Goal: Transaction & Acquisition: Book appointment/travel/reservation

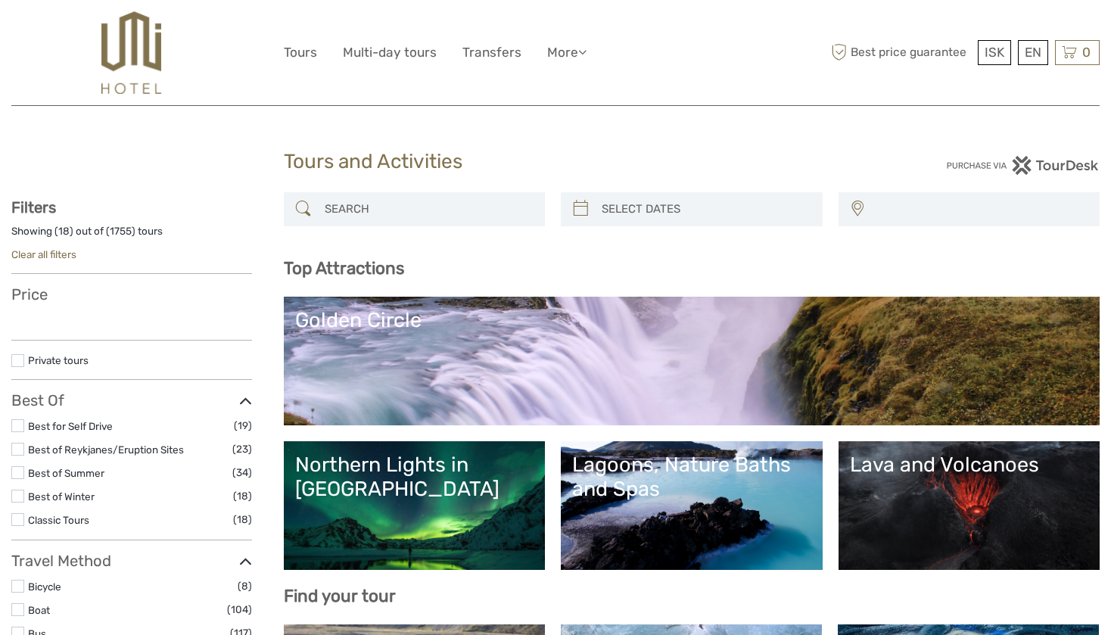
select select
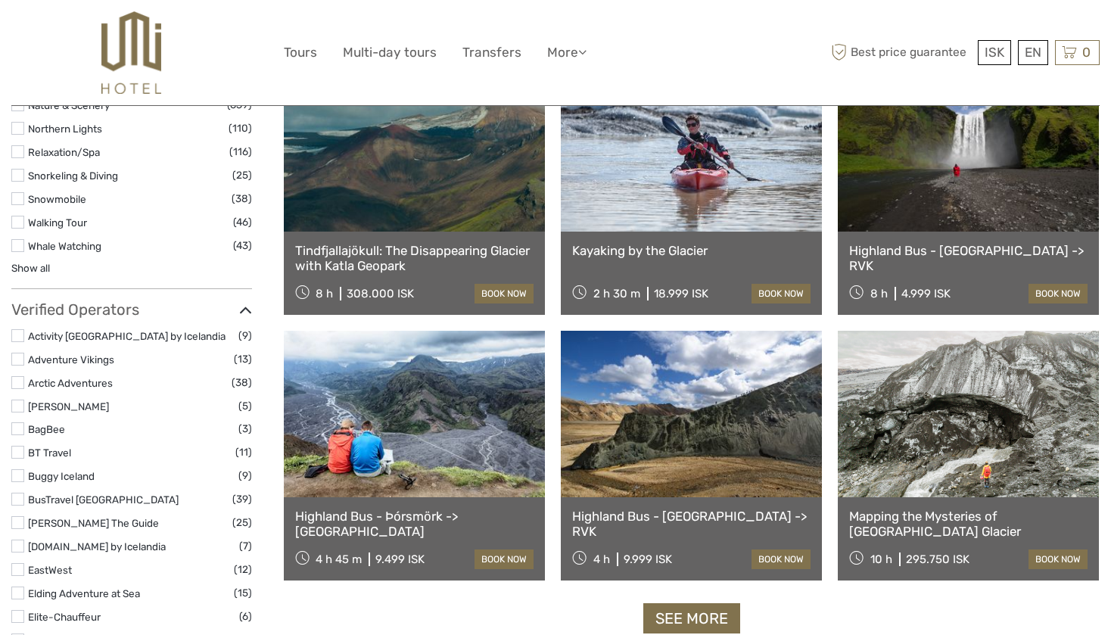
scroll to position [1623, 0]
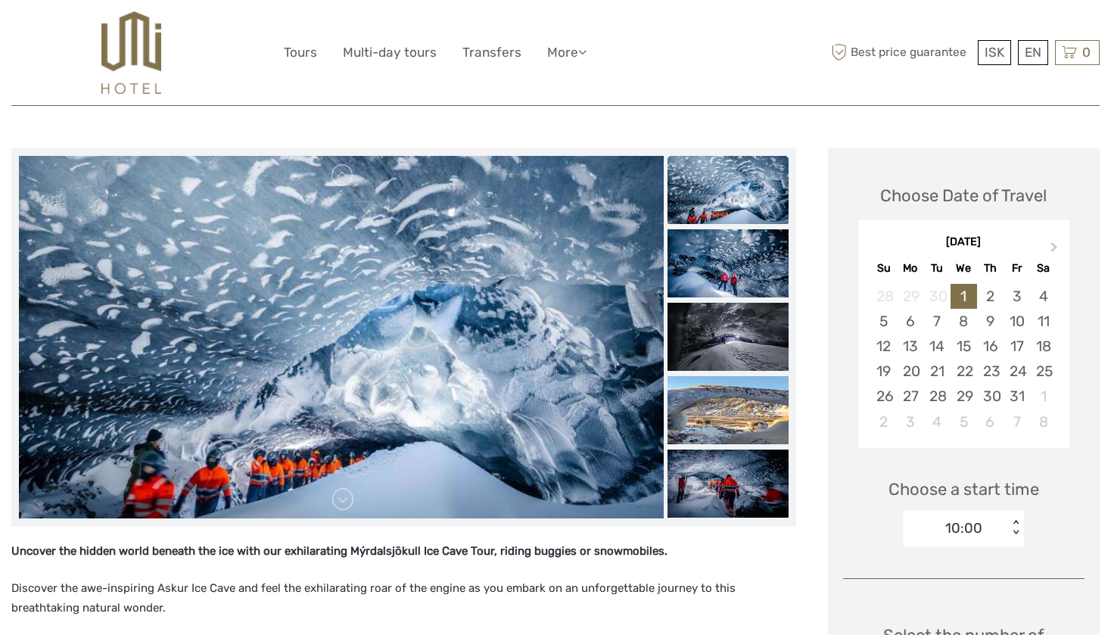
scroll to position [151, 0]
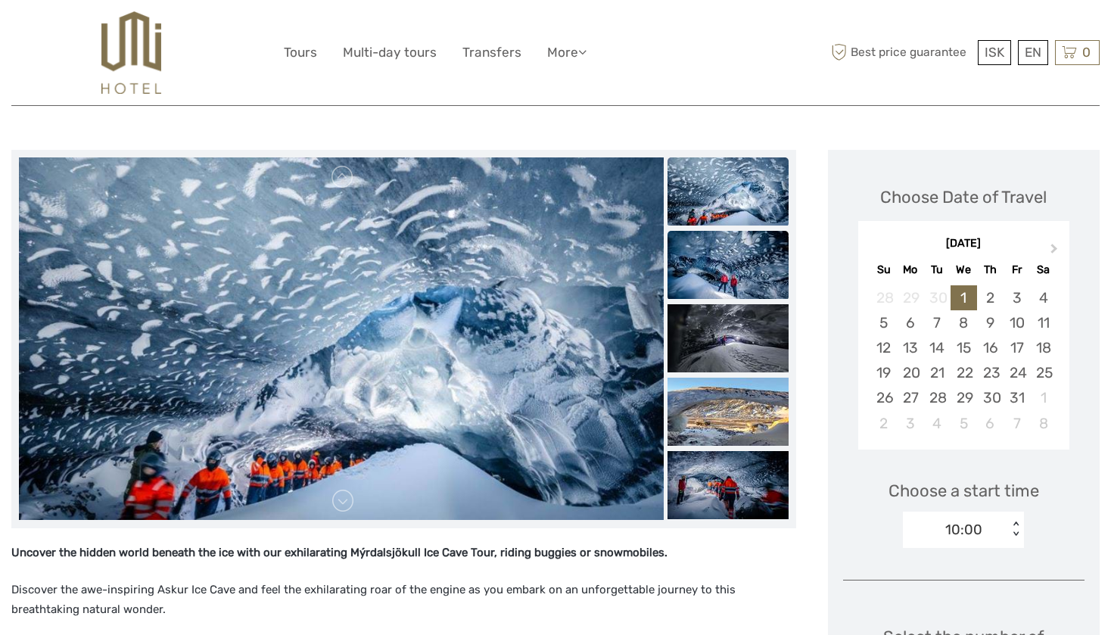
click at [719, 254] on img at bounding box center [727, 265] width 121 height 68
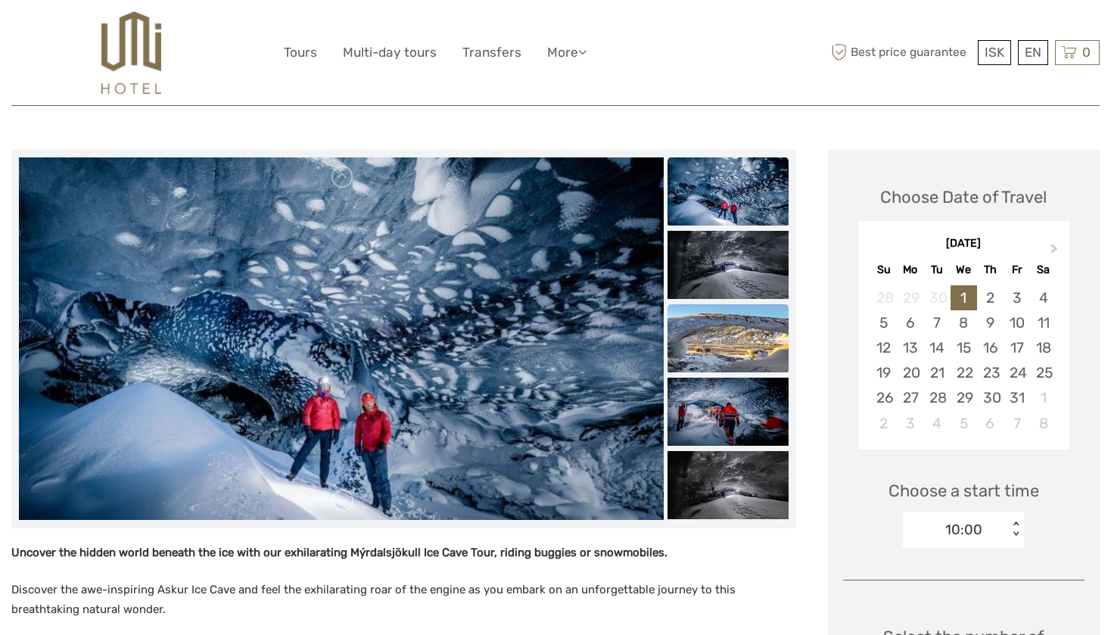
click at [729, 324] on img at bounding box center [727, 338] width 121 height 68
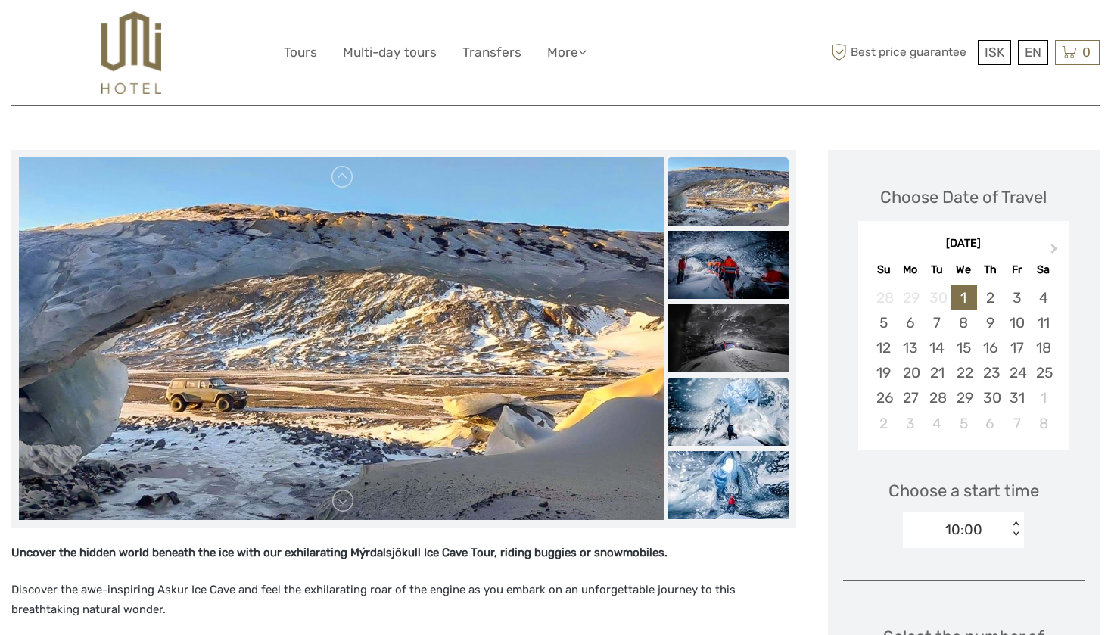
click at [719, 425] on img at bounding box center [727, 412] width 121 height 68
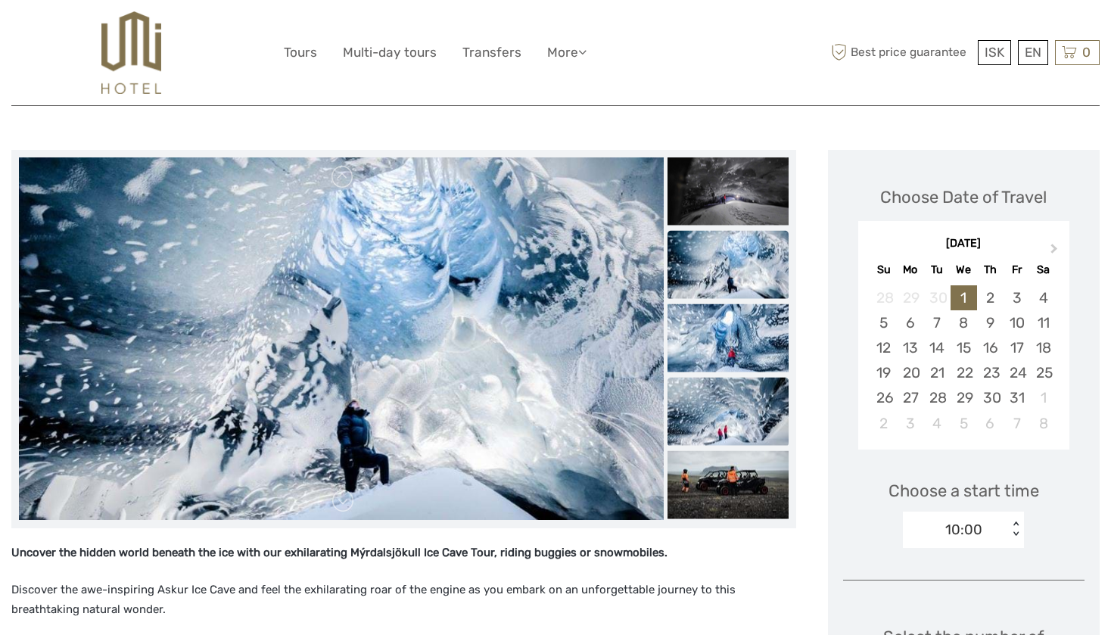
click at [730, 441] on img at bounding box center [727, 411] width 121 height 68
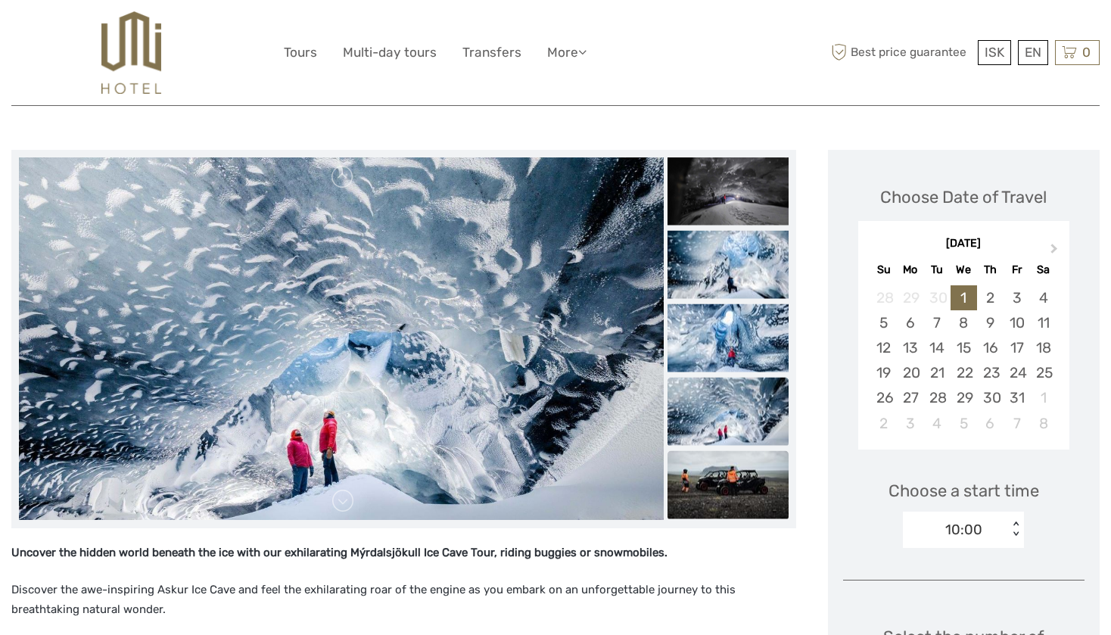
click at [714, 496] on img at bounding box center [727, 484] width 121 height 68
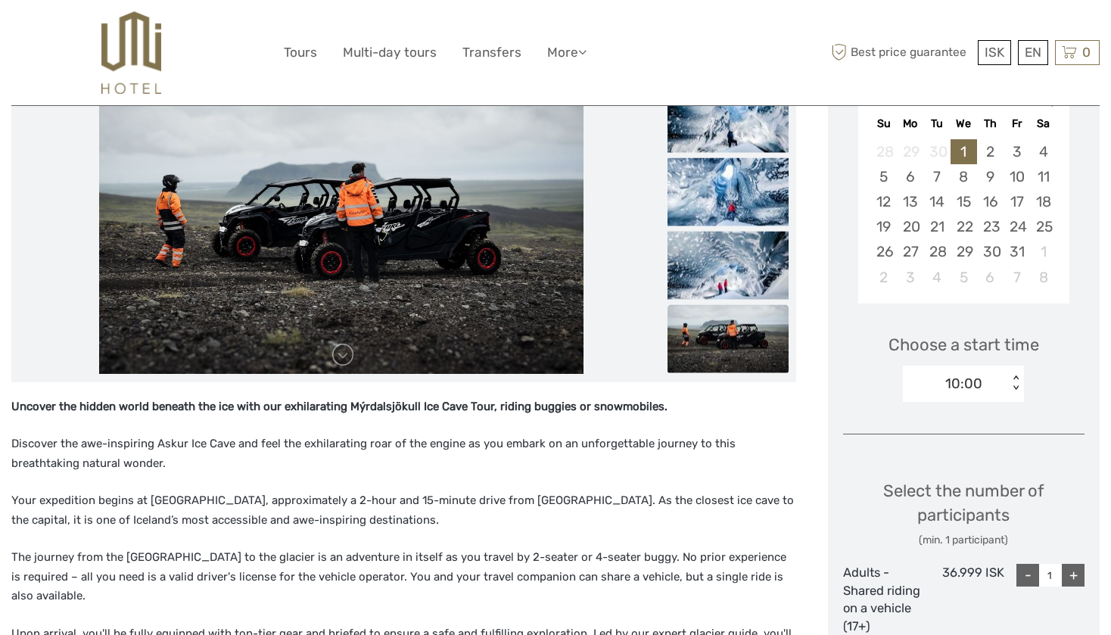
scroll to position [305, 0]
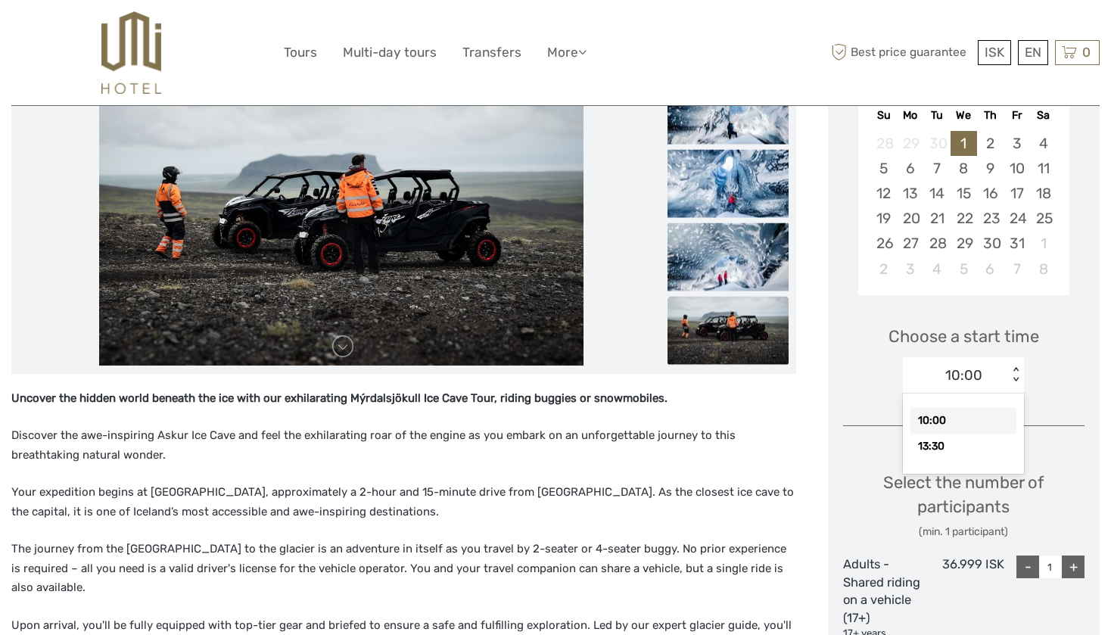
click at [987, 370] on div "10:00" at bounding box center [955, 375] width 105 height 23
click at [1050, 379] on div "Choose a start time 10:00 < >" at bounding box center [964, 352] width 242 height 97
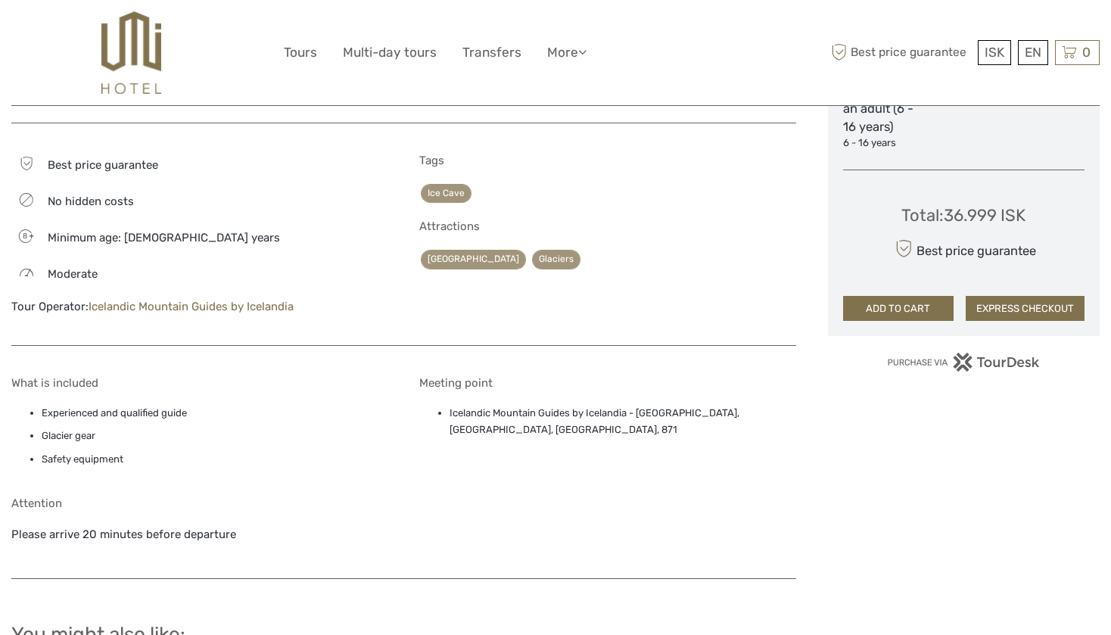
scroll to position [999, 0]
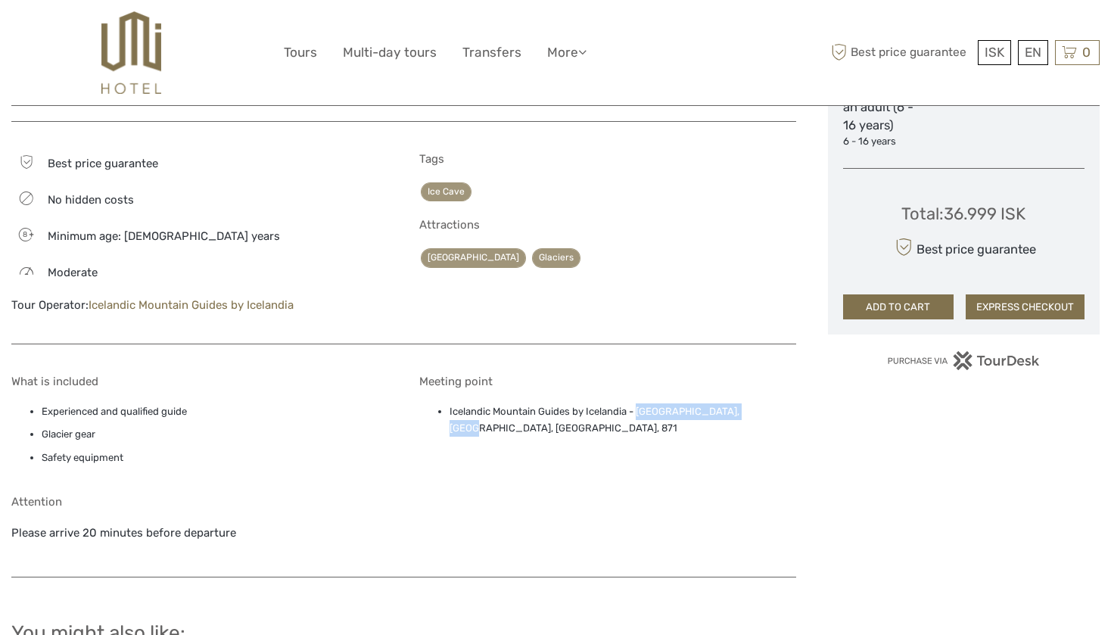
drag, startPoint x: 641, startPoint y: 381, endPoint x: 755, endPoint y: 378, distance: 114.3
click at [755, 403] on li "Icelandic Mountain Guides by Icelandia - Mýrdalsjökull Base Camp, Ytri Sólheima…" at bounding box center [622, 420] width 346 height 34
copy li "Mýrdalsjökull Base Camp,"
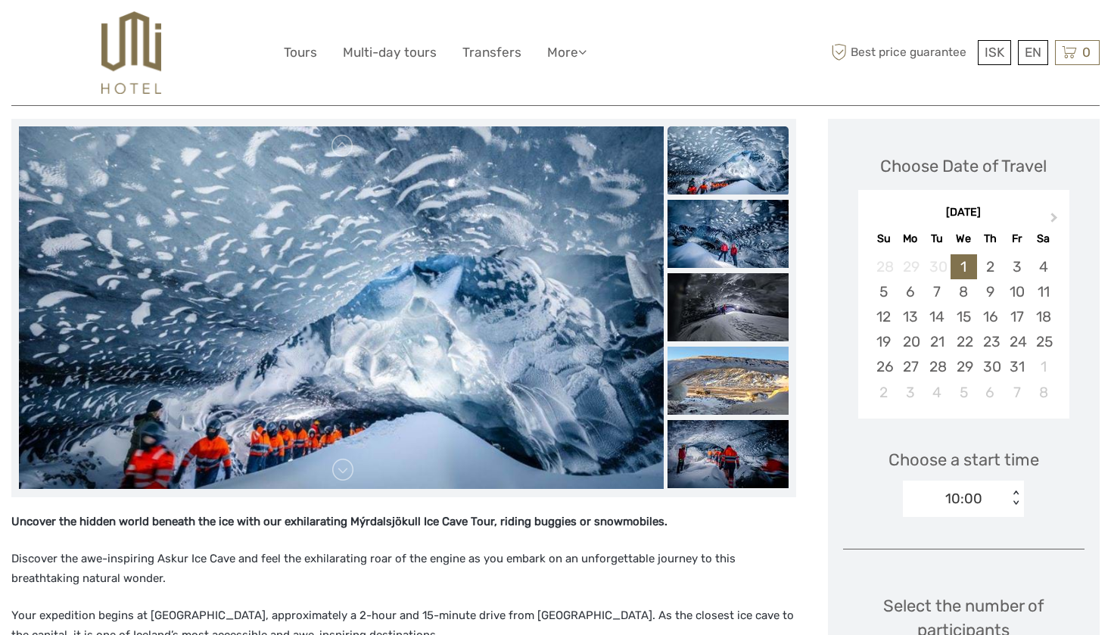
scroll to position [139, 0]
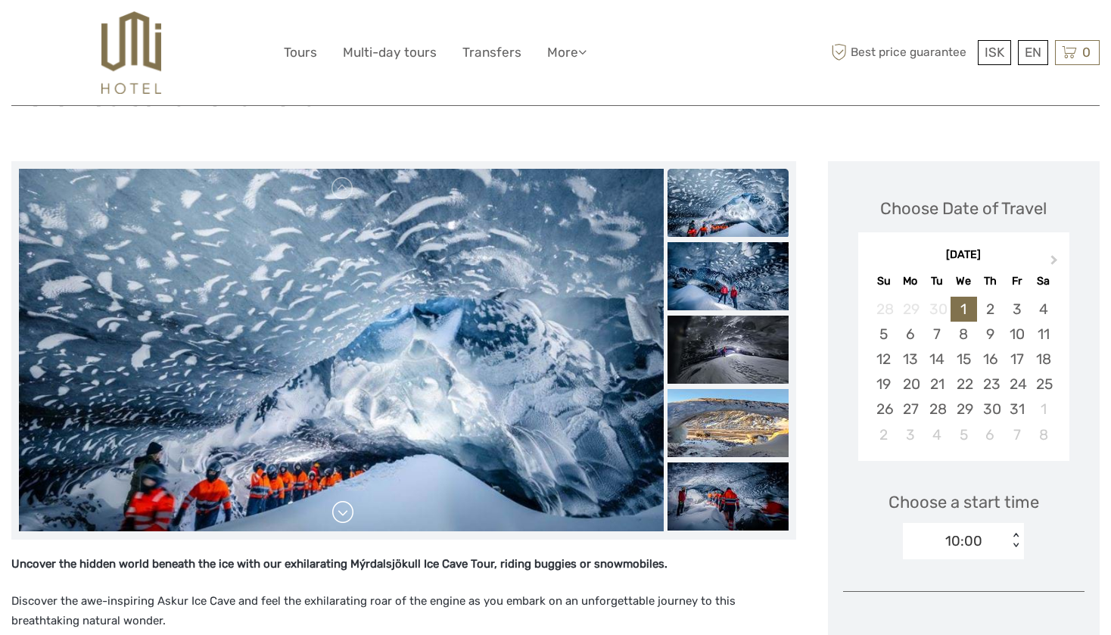
click at [341, 521] on link at bounding box center [343, 512] width 24 height 24
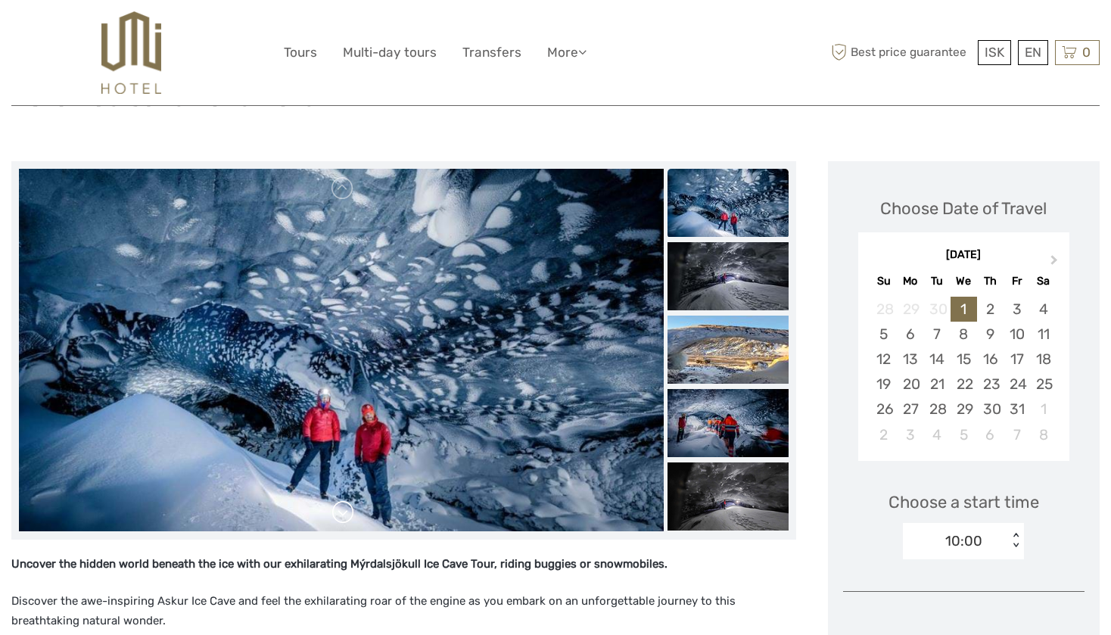
click at [340, 517] on link at bounding box center [343, 512] width 24 height 24
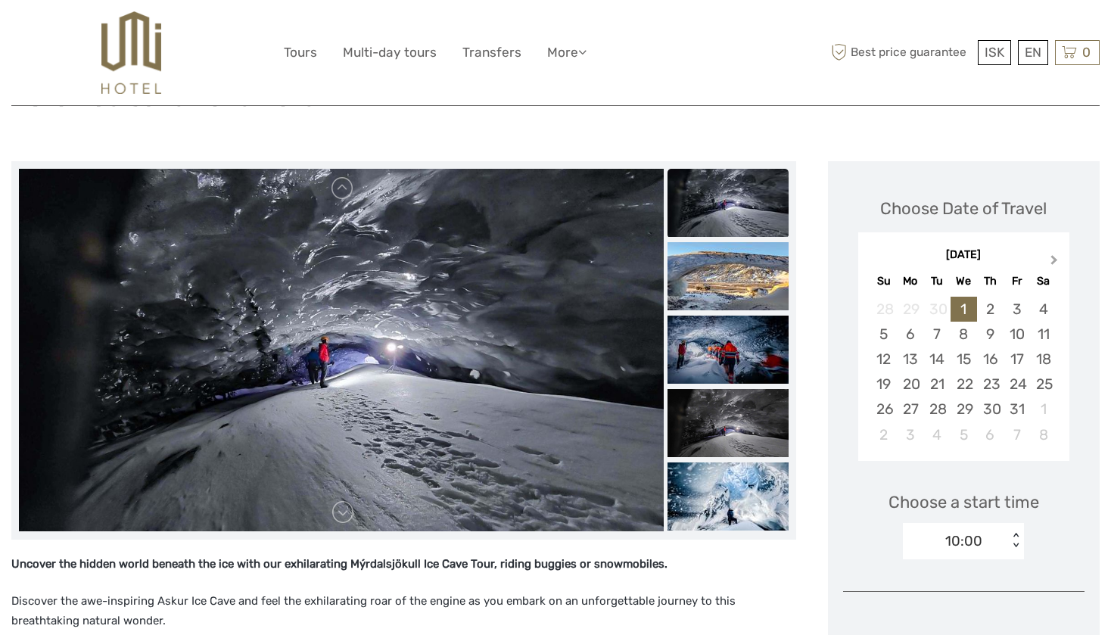
click at [1055, 262] on button "Next Month" at bounding box center [1056, 263] width 24 height 24
click at [1055, 263] on button "Next Month" at bounding box center [1056, 263] width 24 height 24
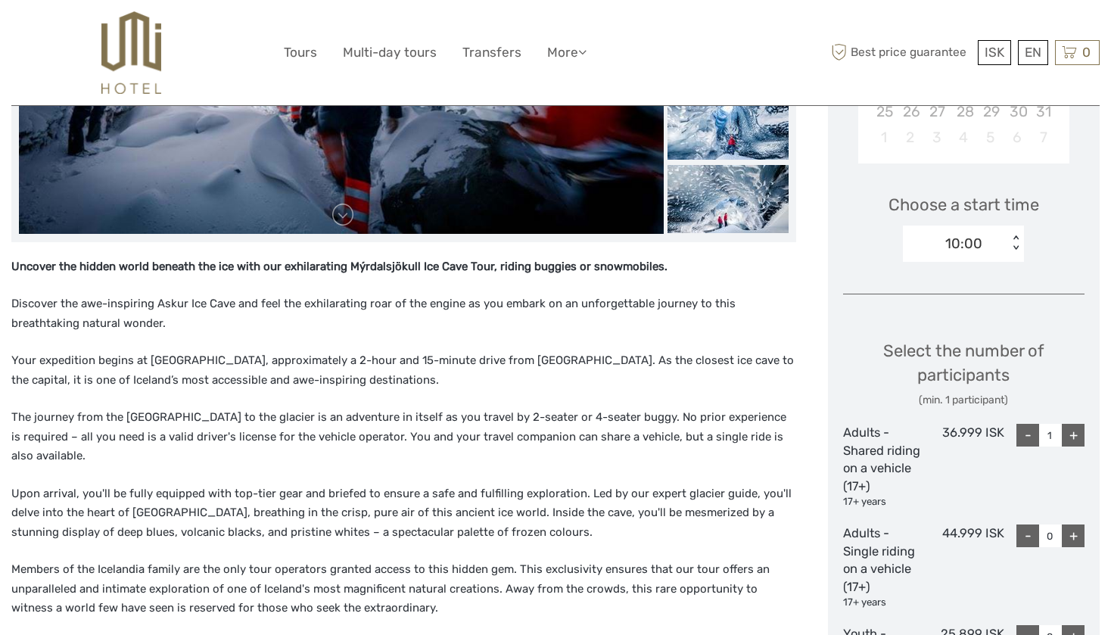
scroll to position [431, 0]
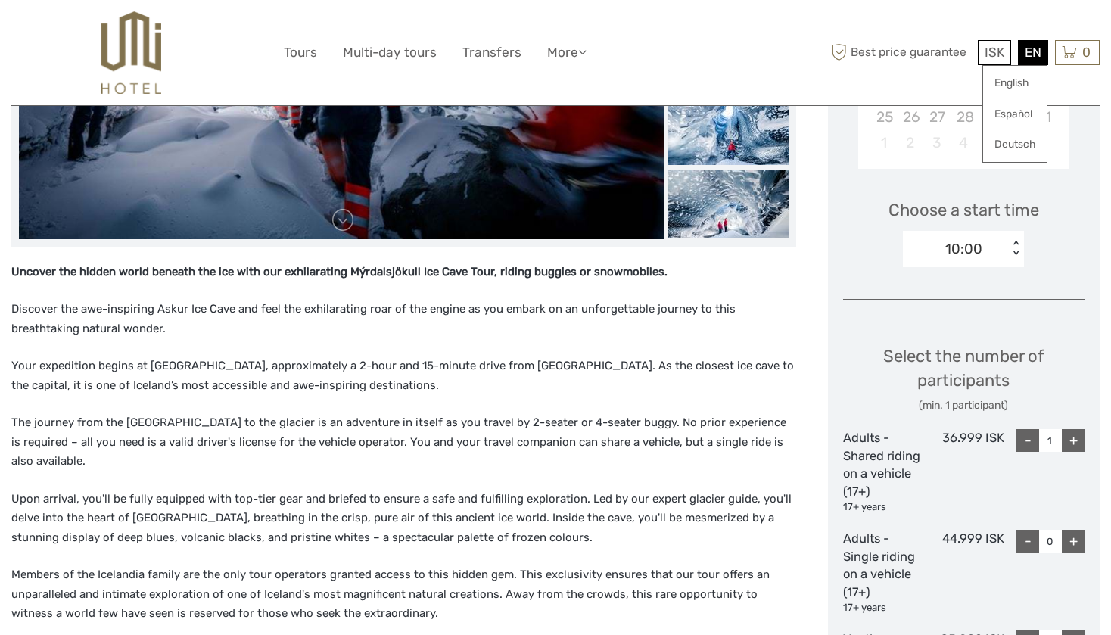
click at [1026, 51] on div "EN English Español Deutsch" at bounding box center [1033, 52] width 30 height 25
click at [985, 57] on span "ISK" at bounding box center [995, 52] width 20 height 15
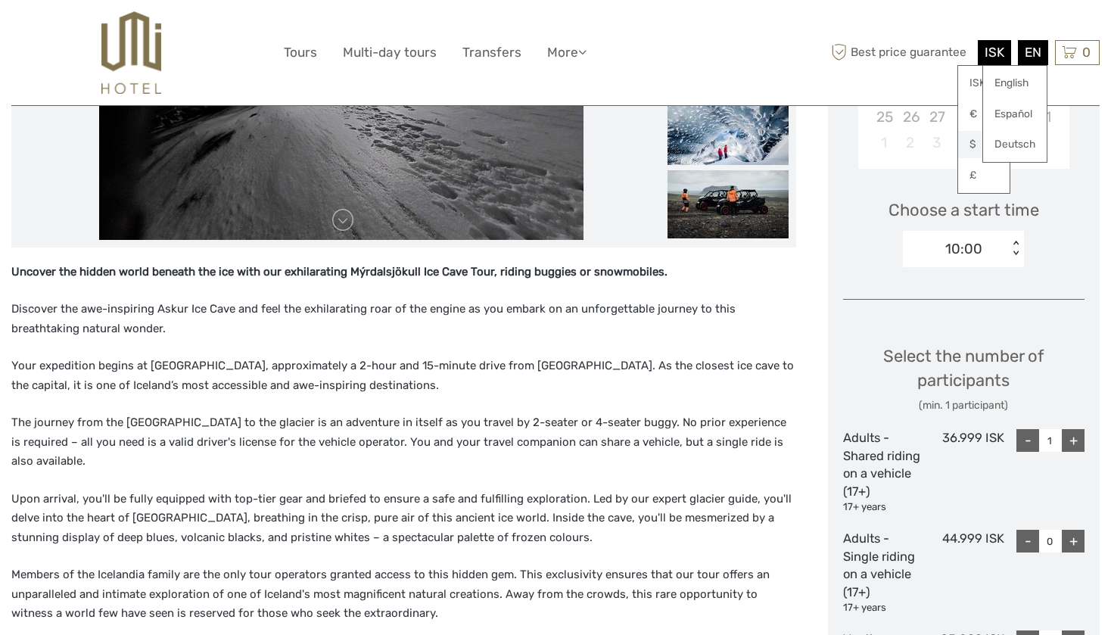
click at [972, 142] on link "$" at bounding box center [983, 144] width 51 height 27
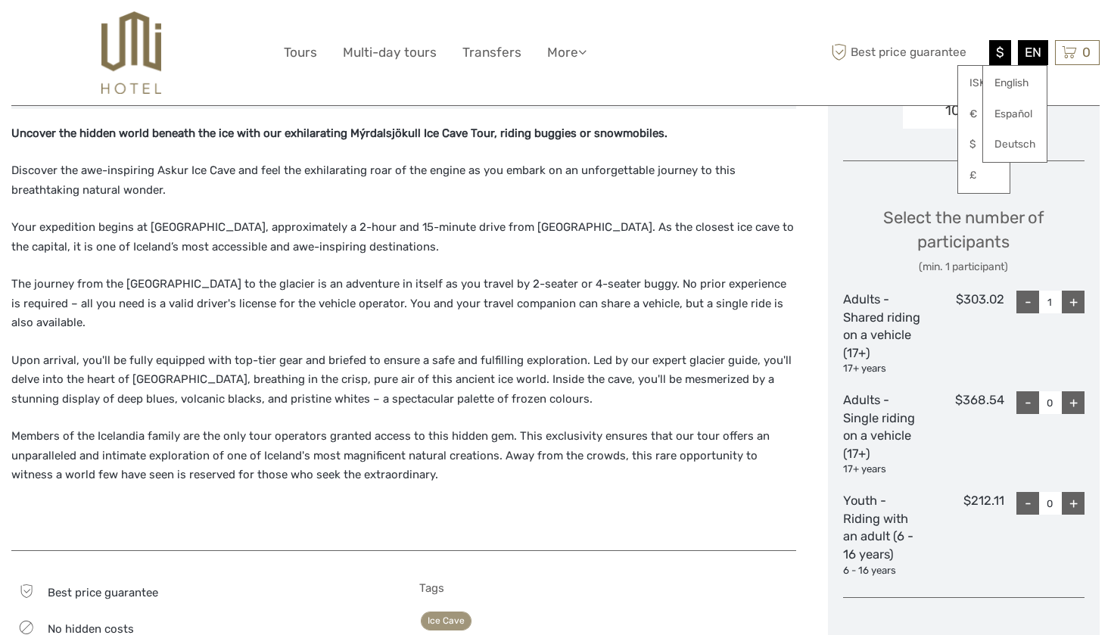
scroll to position [560, 0]
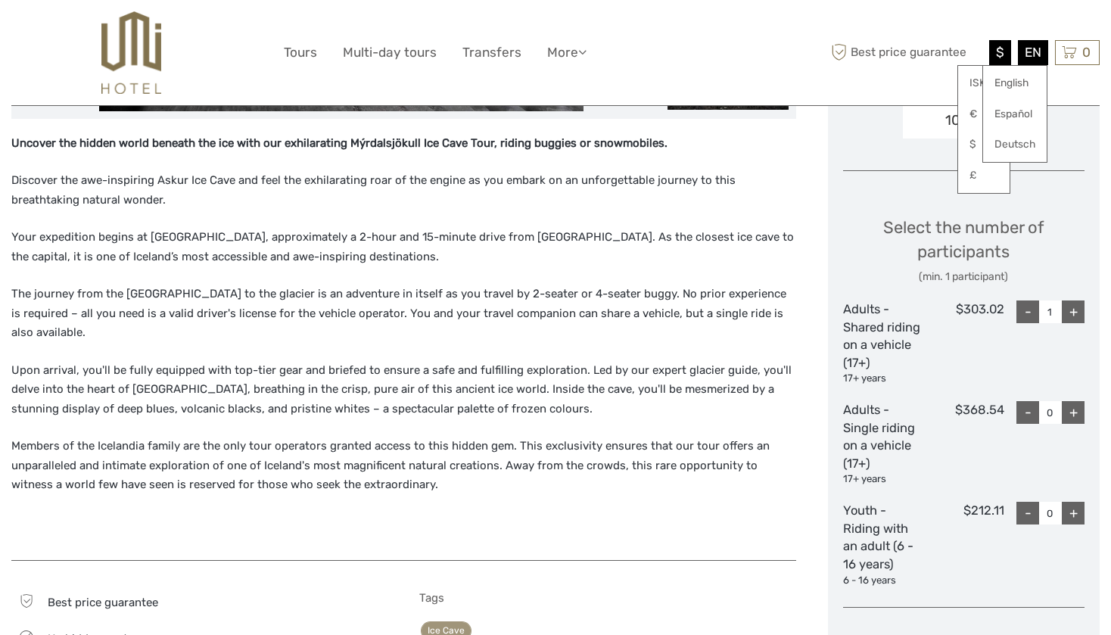
click at [823, 179] on div "Uncover the hidden world beneath the ice with our exhilarating Mýrdalsjökull Ic…" at bounding box center [419, 385] width 817 height 1291
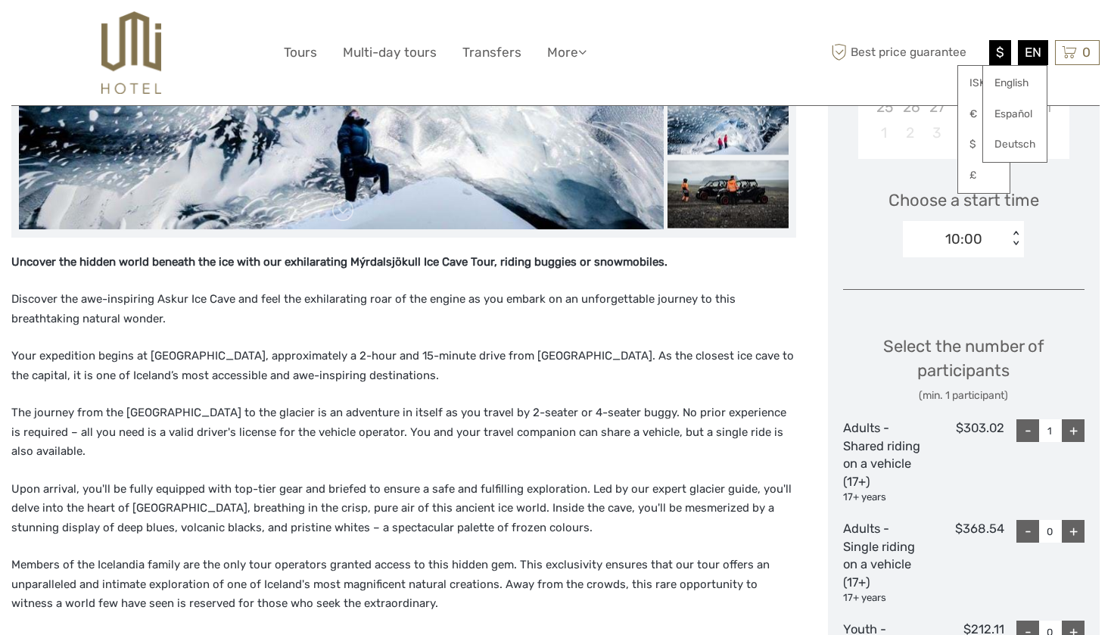
scroll to position [478, 0]
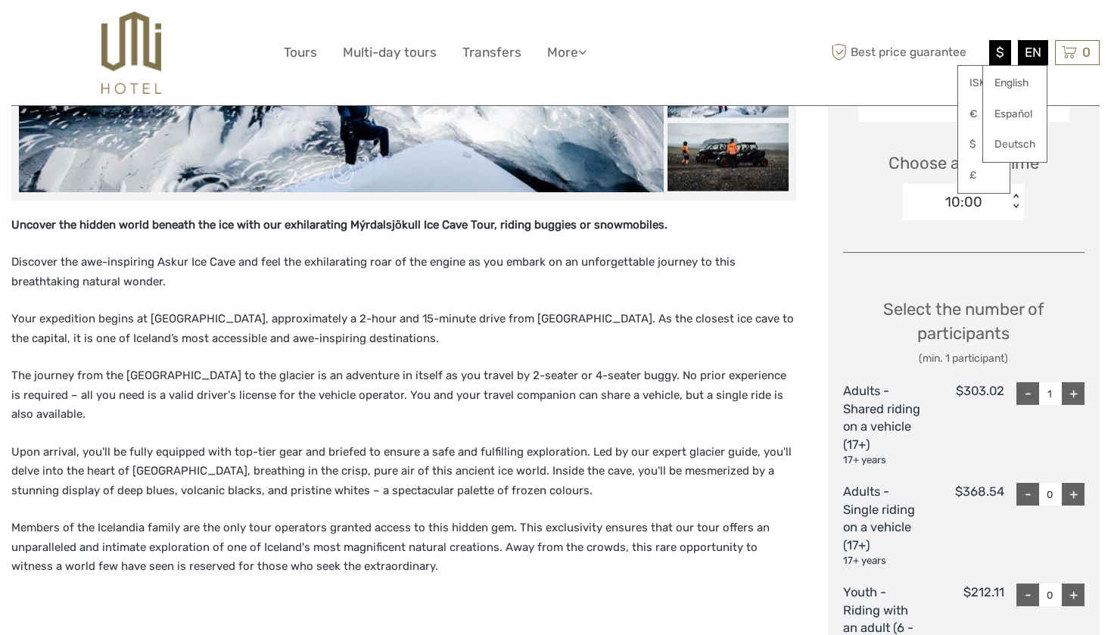
click at [1072, 388] on div "+" at bounding box center [1073, 393] width 23 height 23
type input "2"
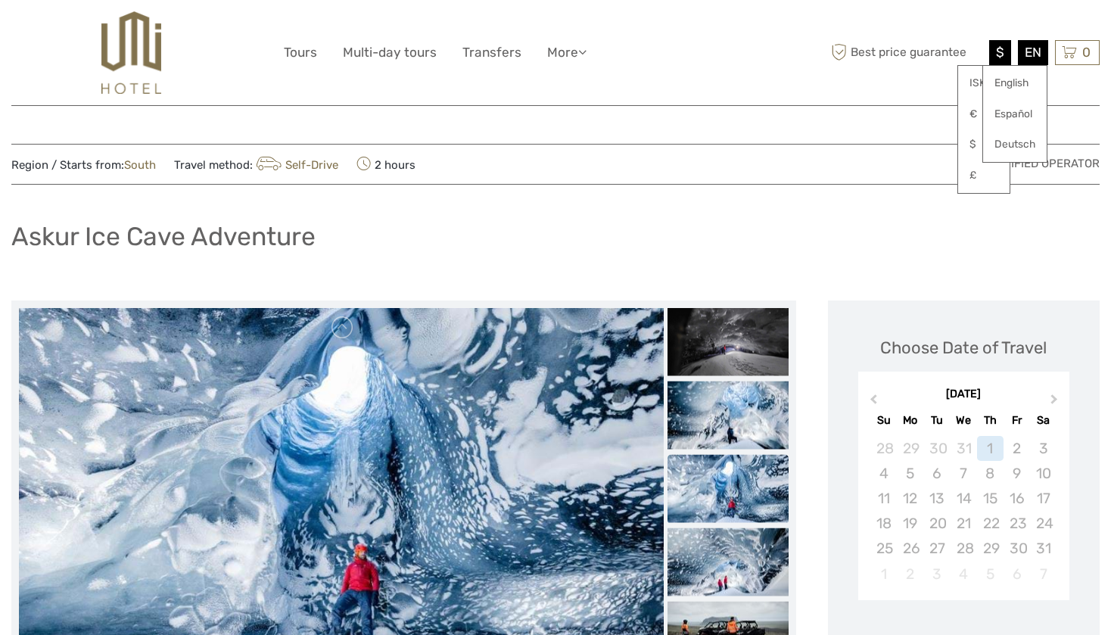
scroll to position [0, 0]
